Goal: Use online tool/utility

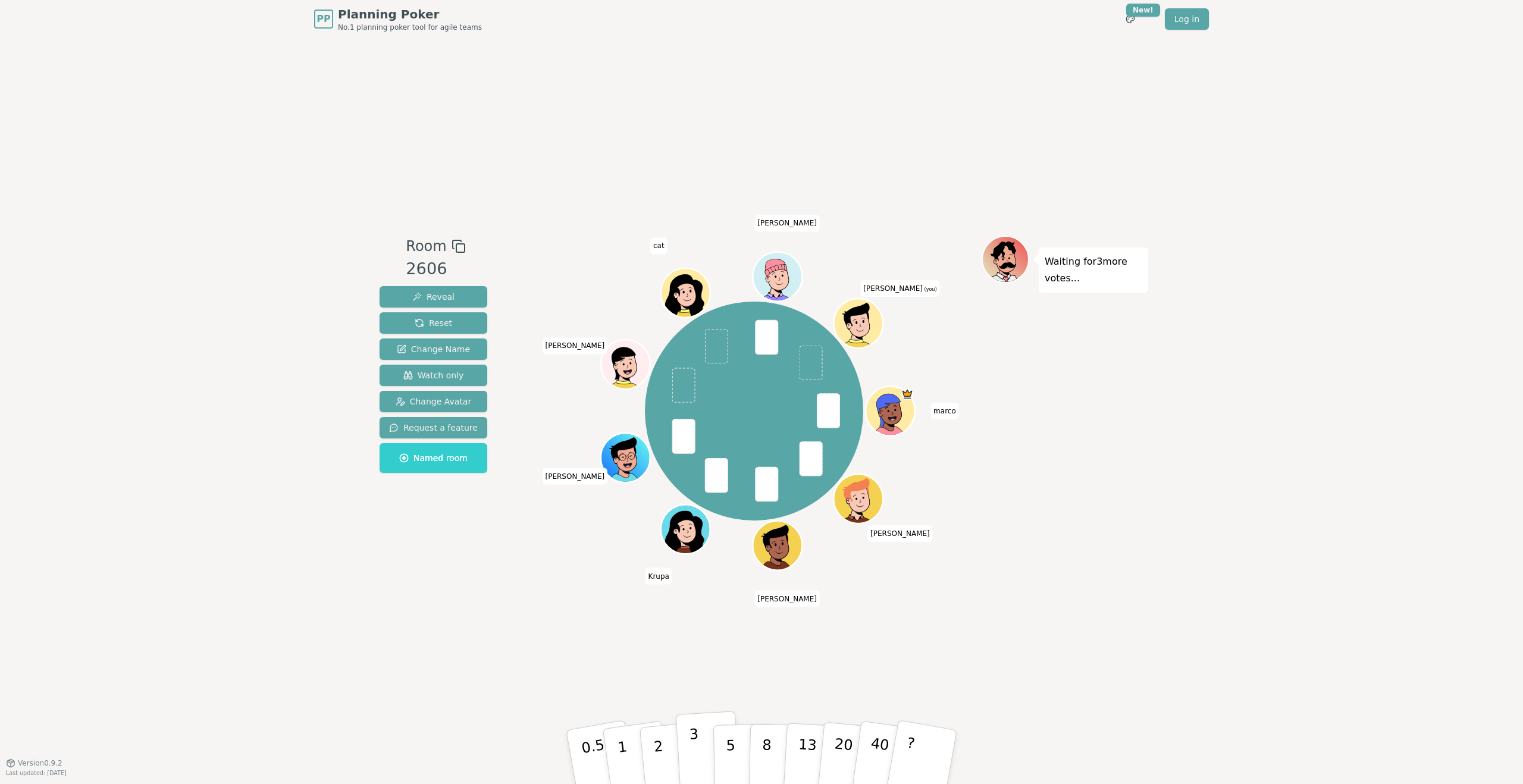
click at [705, 751] on button "3" at bounding box center [709, 757] width 65 height 93
click at [661, 748] on p "2" at bounding box center [659, 759] width 16 height 65
click at [659, 738] on p "2" at bounding box center [659, 759] width 16 height 65
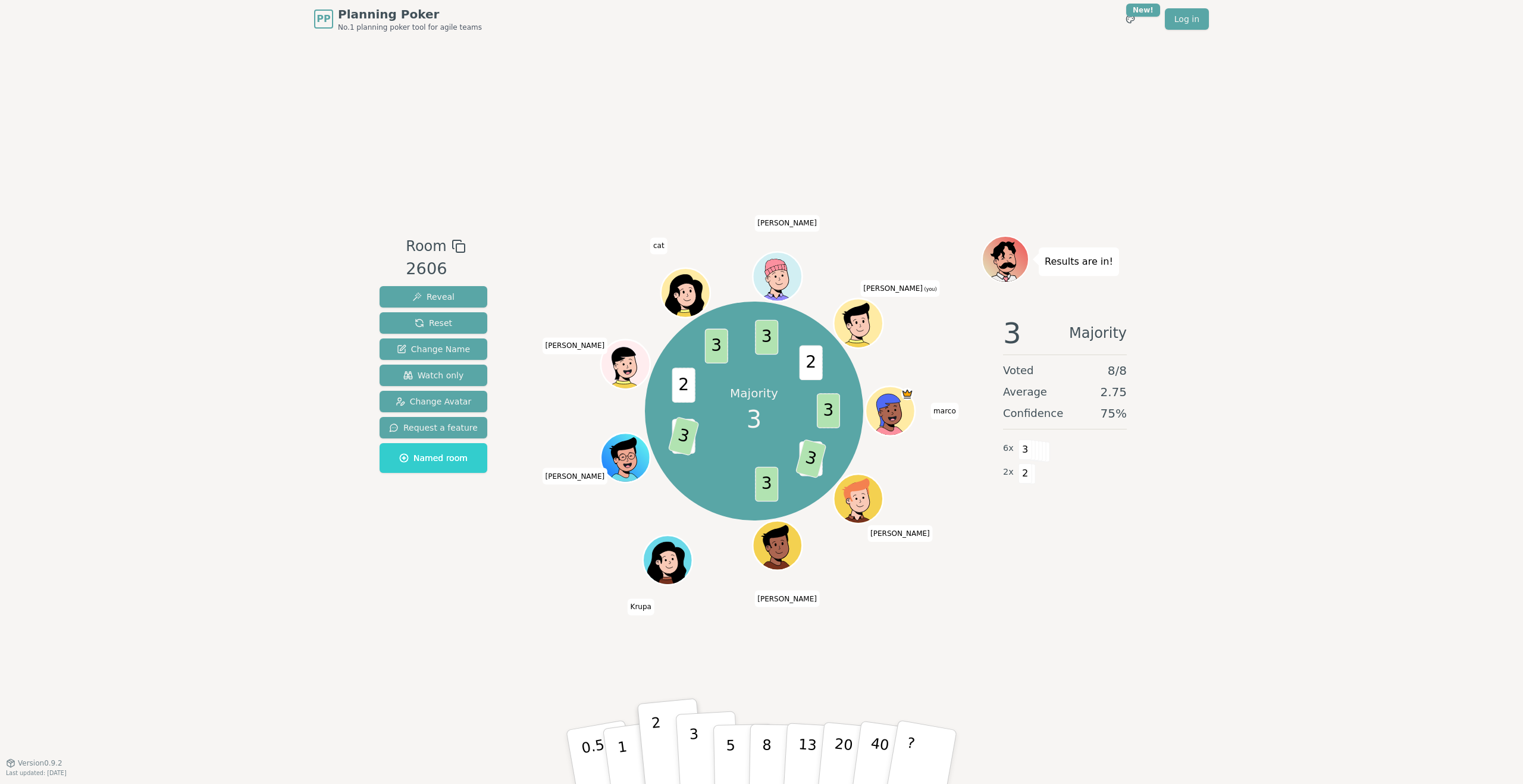
click at [693, 761] on p "3" at bounding box center [695, 758] width 13 height 65
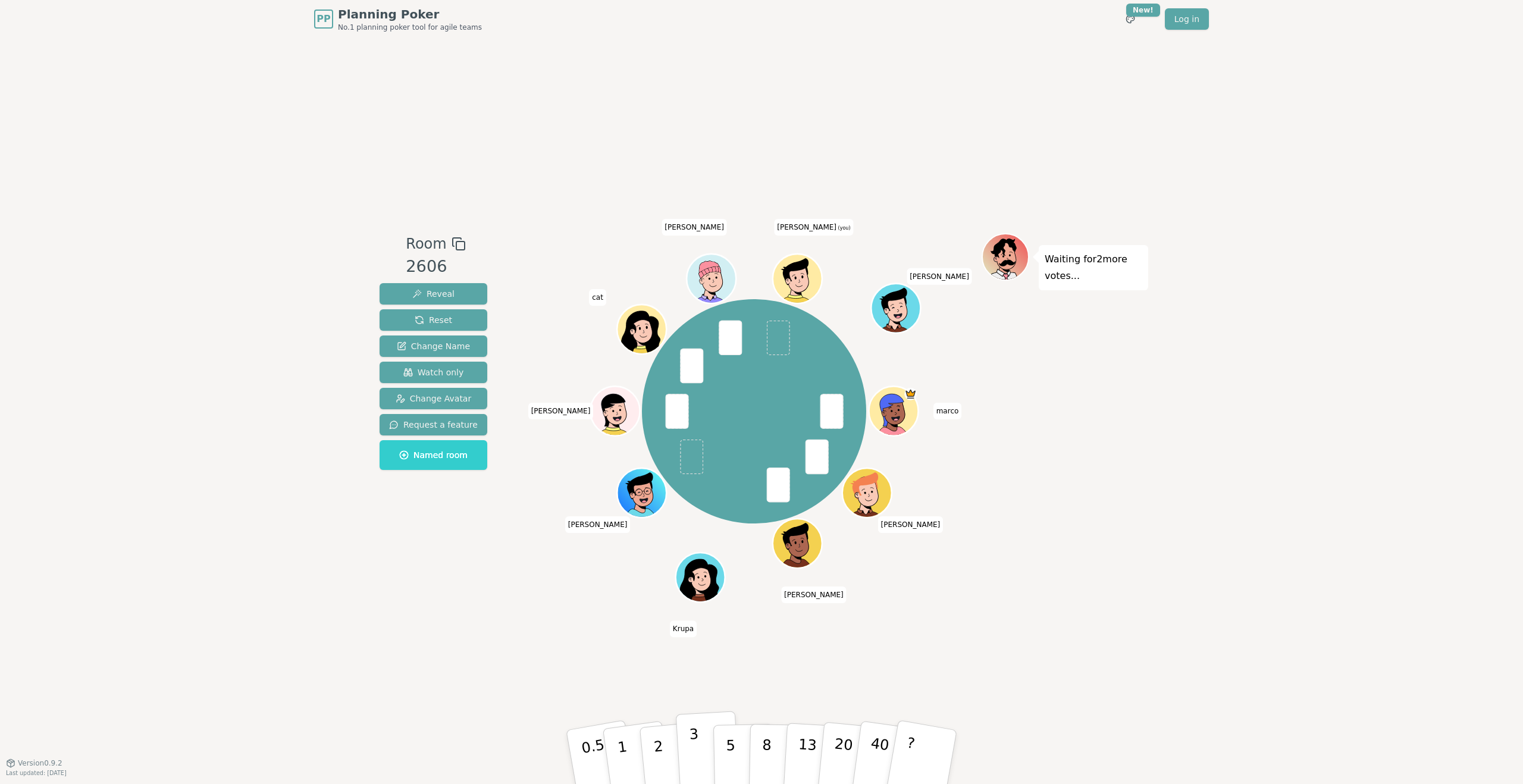
click at [695, 748] on p "3" at bounding box center [695, 758] width 13 height 65
click at [659, 763] on p "2" at bounding box center [659, 759] width 16 height 65
click at [698, 755] on p "3" at bounding box center [695, 758] width 13 height 65
click at [794, 661] on div "Room 2606 Reveal Reset Change Name Watch only Change Avatar Request a feature N…" at bounding box center [761, 400] width 773 height 724
click at [657, 762] on p "2" at bounding box center [659, 759] width 16 height 65
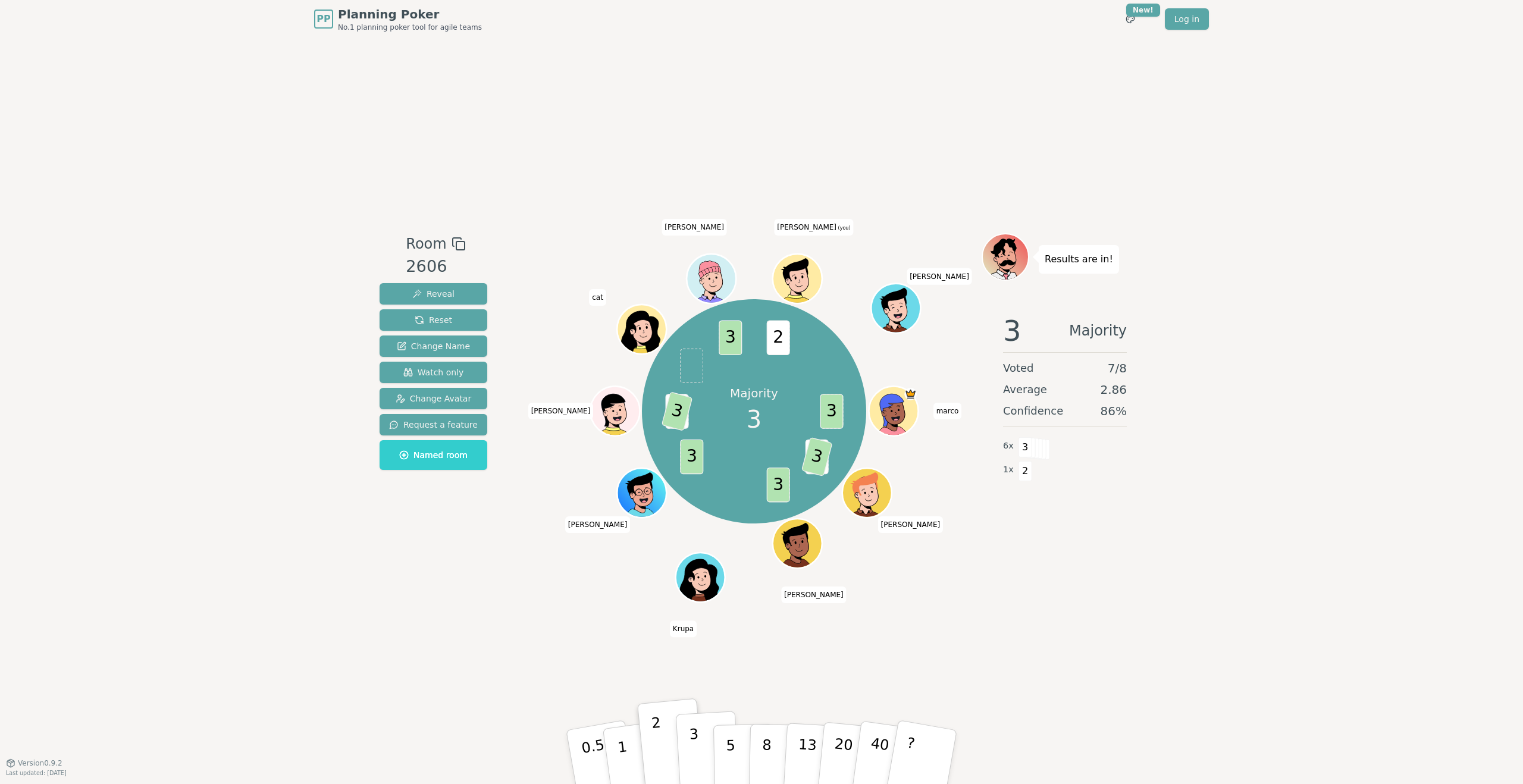
click at [703, 738] on button "3" at bounding box center [709, 757] width 65 height 93
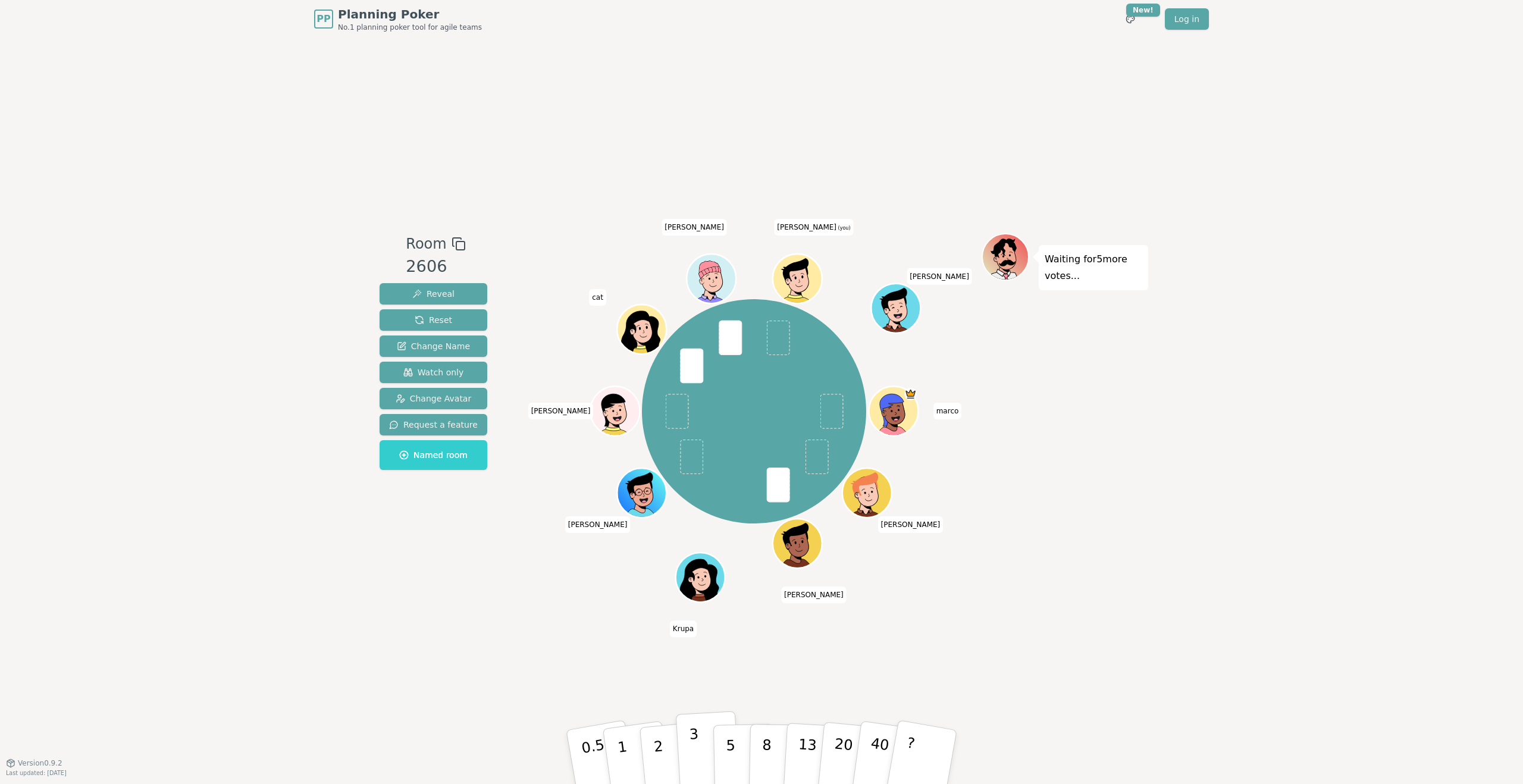
click at [689, 761] on button "3" at bounding box center [709, 757] width 65 height 93
click at [665, 755] on button "2" at bounding box center [672, 757] width 68 height 94
click at [661, 738] on button "2" at bounding box center [672, 757] width 68 height 94
